Goal: Contribute content

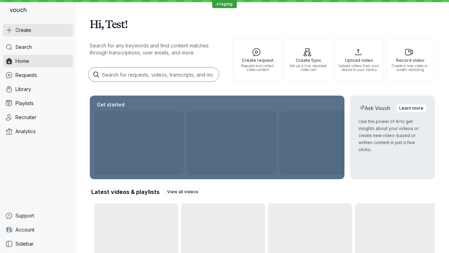
click at [38, 30] on button "Create" at bounding box center [38, 30] width 70 height 13
